Goal: Information Seeking & Learning: Understand process/instructions

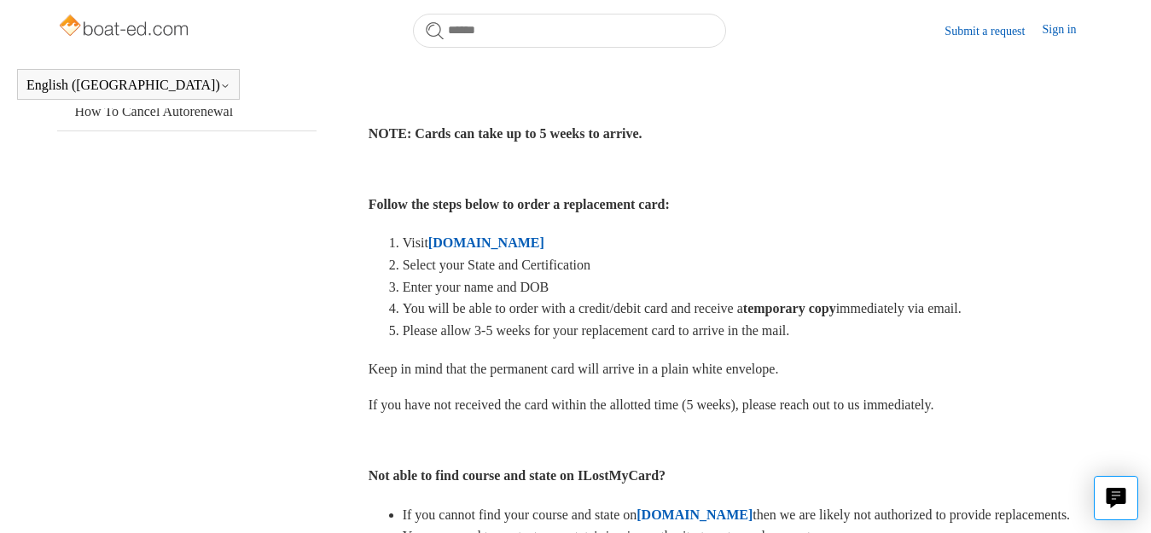
scroll to position [464, 0]
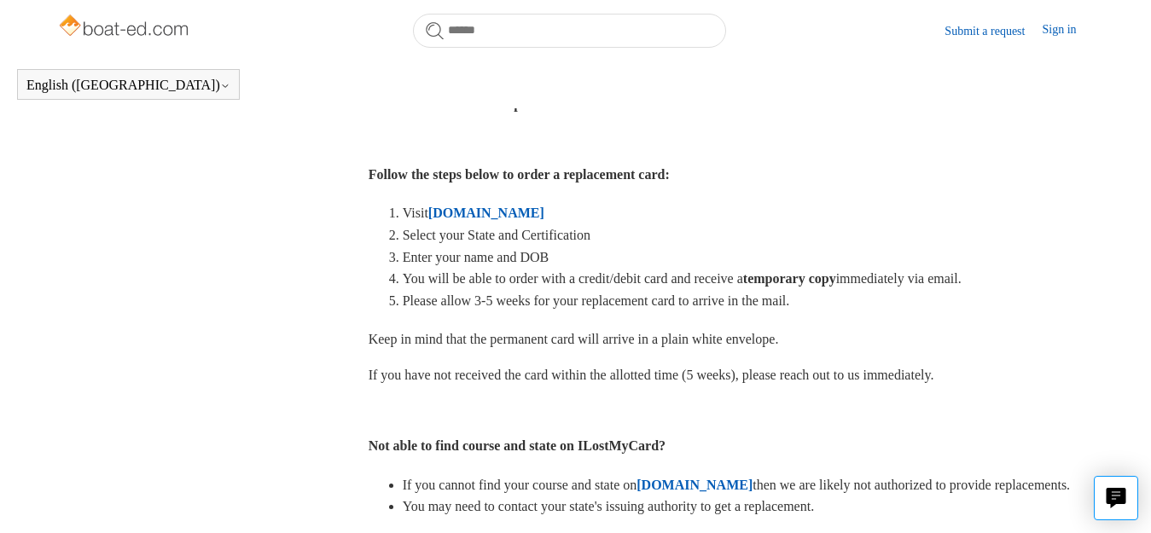
click at [454, 208] on strong "[DOMAIN_NAME]" at bounding box center [486, 213] width 116 height 15
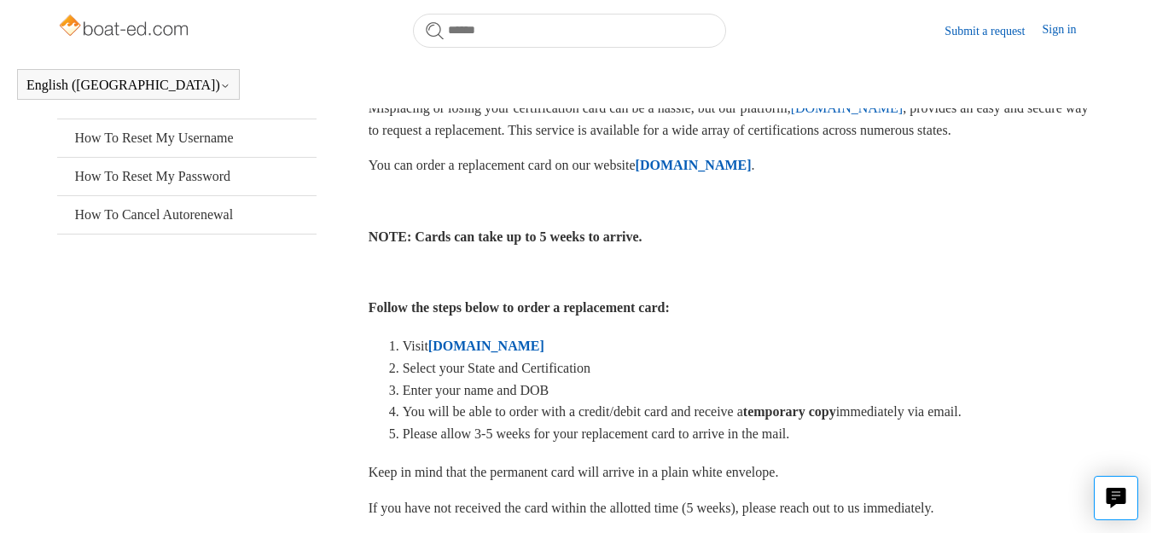
scroll to position [379, 0]
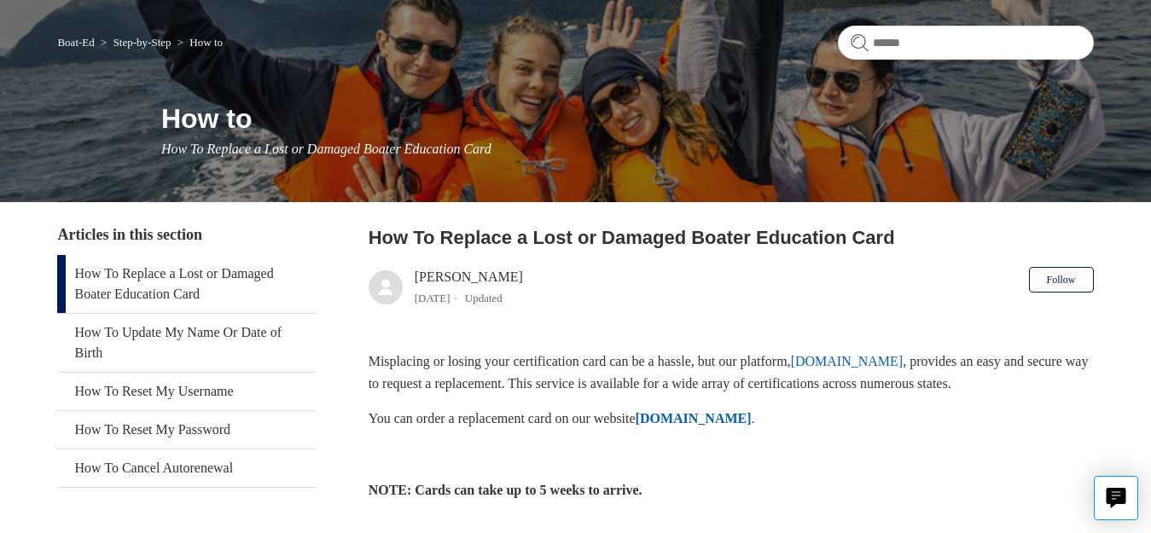
scroll to position [85, 0]
